Goal: Task Accomplishment & Management: Manage account settings

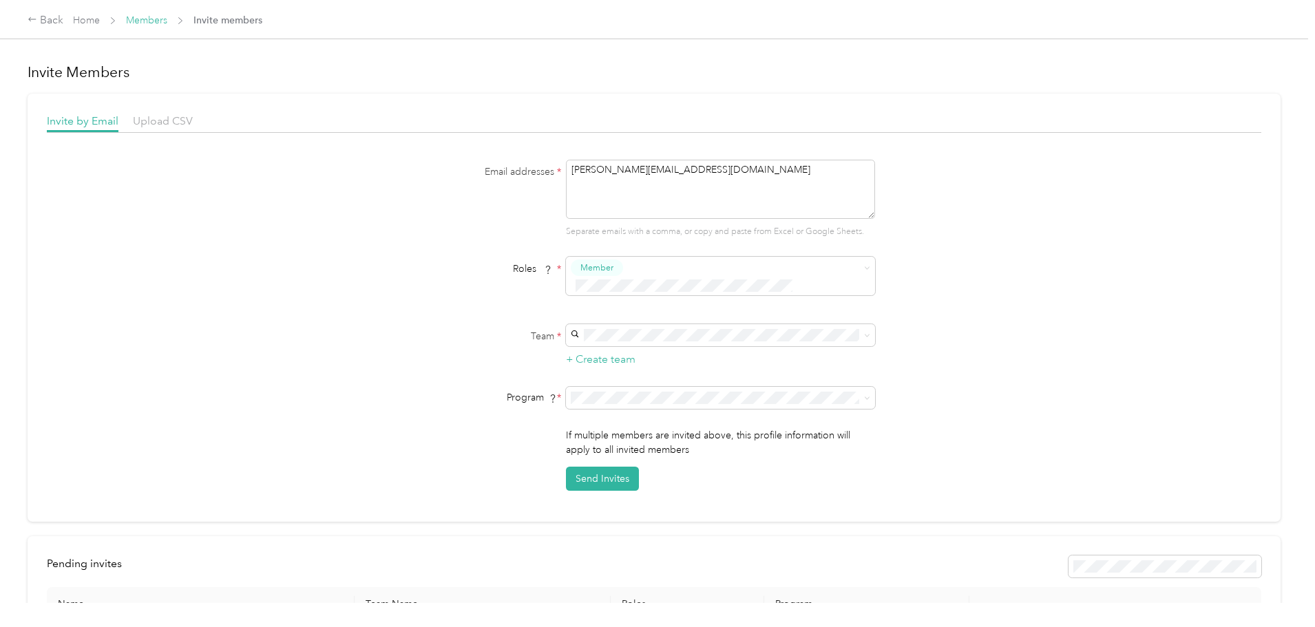
click at [167, 24] on link "Members" at bounding box center [146, 20] width 41 height 12
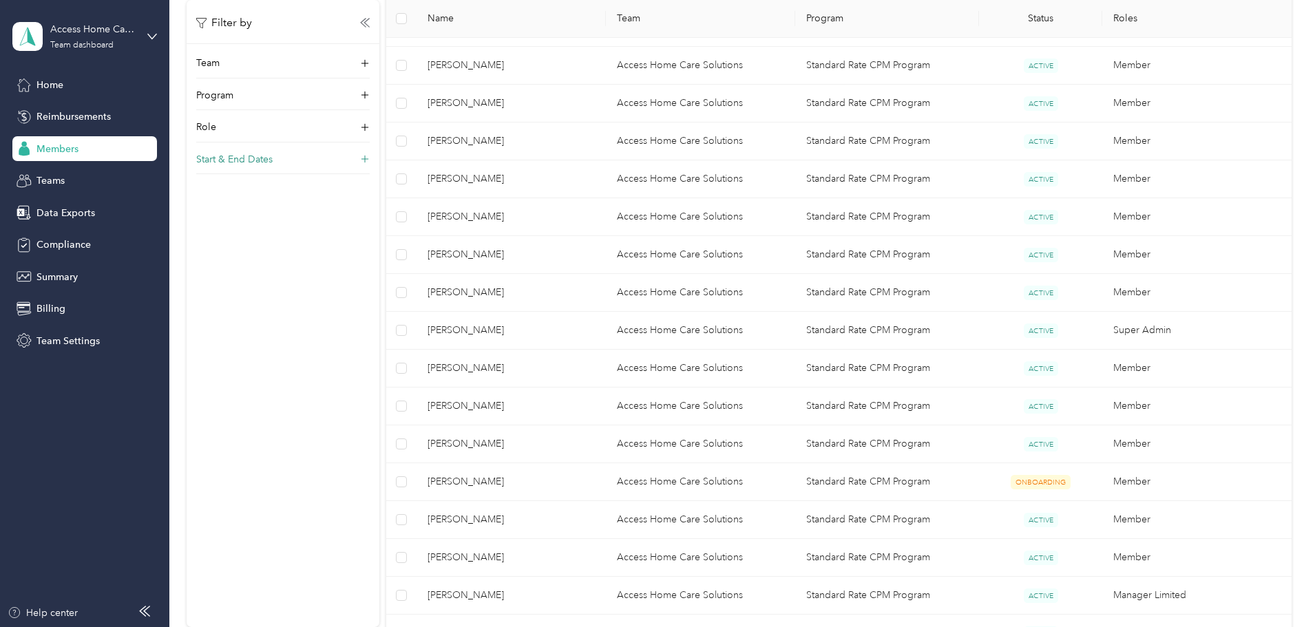
scroll to position [22, 0]
